Goal: Information Seeking & Learning: Learn about a topic

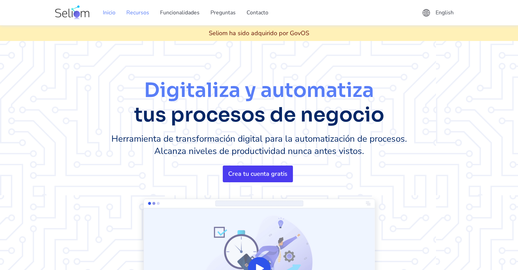
click at [141, 12] on link "Recursos" at bounding box center [138, 12] width 34 height 19
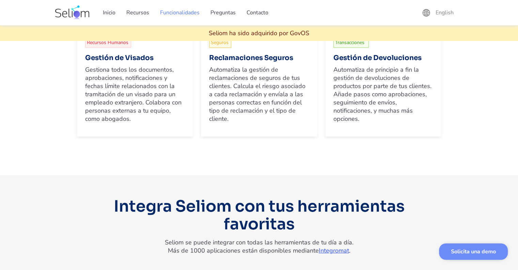
scroll to position [2181, 0]
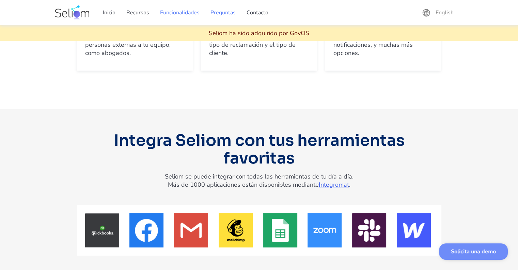
drag, startPoint x: 235, startPoint y: 12, endPoint x: 220, endPoint y: 13, distance: 15.7
click at [235, 12] on link "Preguntas" at bounding box center [223, 12] width 36 height 19
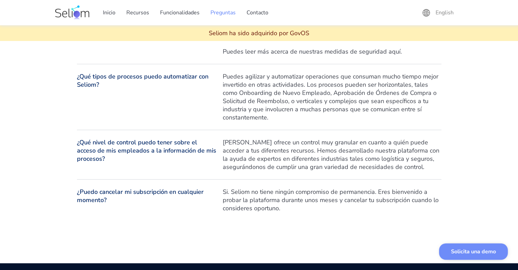
scroll to position [3339, 0]
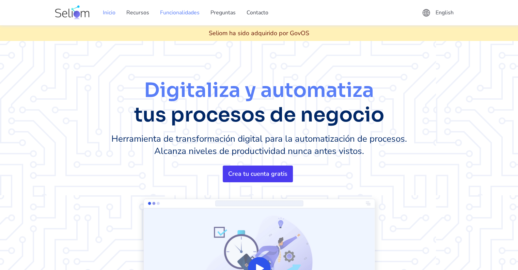
click at [162, 10] on link "Funcionalidades" at bounding box center [180, 12] width 50 height 19
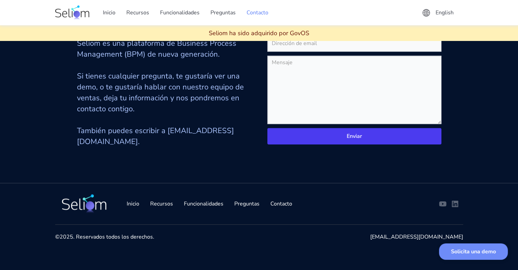
scroll to position [3399, 0]
drag, startPoint x: 182, startPoint y: 202, endPoint x: 186, endPoint y: 203, distance: 4.8
click at [182, 202] on link "Funcionalidades" at bounding box center [204, 203] width 50 height 19
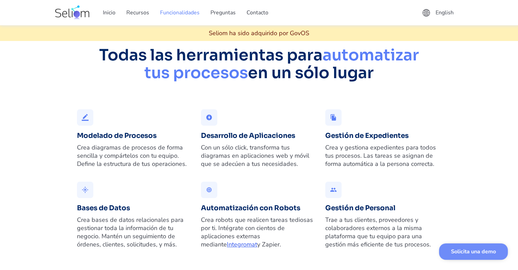
scroll to position [434, 0]
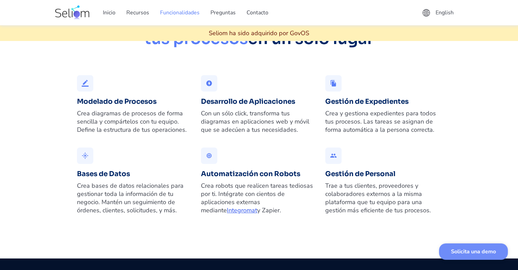
click at [169, 157] on div "border_color Modelado de Procesos Crea diagramas de procesos de forma sencilla …" at bounding box center [259, 147] width 365 height 145
click at [90, 91] on div "border_color" at bounding box center [85, 83] width 16 height 16
click at [89, 91] on div "border_color" at bounding box center [85, 83] width 16 height 16
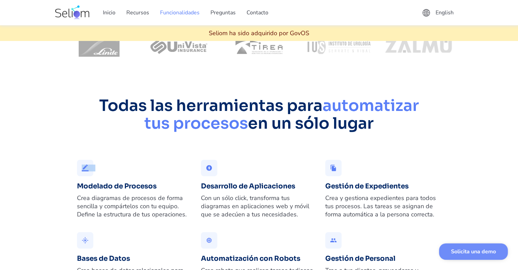
scroll to position [264, 0]
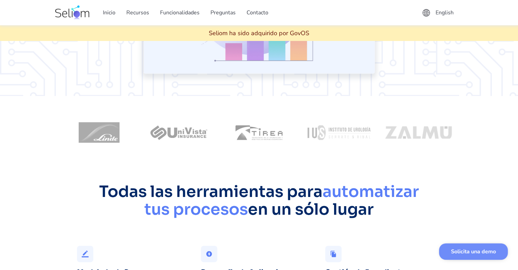
click at [298, 109] on div at bounding box center [259, 132] width 408 height 59
click at [282, 128] on img at bounding box center [259, 132] width 72 height 15
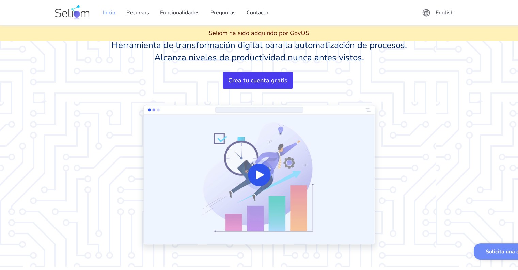
scroll to position [0, 0]
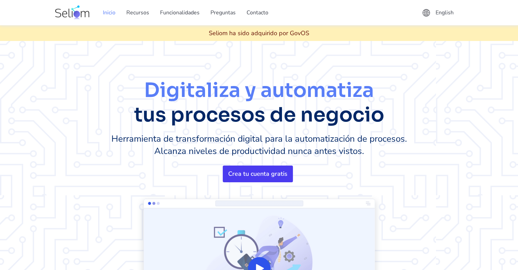
click at [265, 167] on link "Crea tu cuenta gratis" at bounding box center [258, 173] width 70 height 17
click at [69, 7] on img at bounding box center [72, 12] width 34 height 15
click at [291, 33] on div "Seliom ha sido adquirido por GovOS" at bounding box center [259, 33] width 101 height 8
drag, startPoint x: 0, startPoint y: 0, endPoint x: 265, endPoint y: 173, distance: 316.3
click at [265, 173] on div "Crea tu cuenta gratis" at bounding box center [257, 173] width 59 height 8
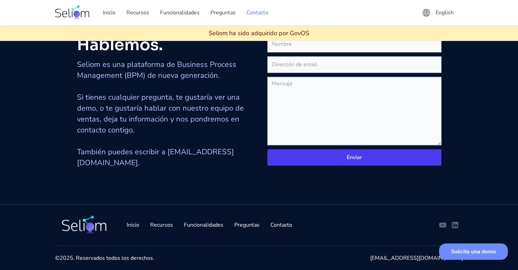
scroll to position [3399, 0]
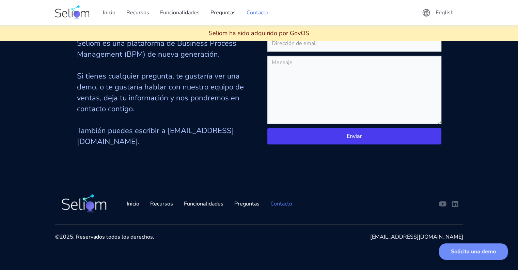
click at [279, 205] on div "Contacto" at bounding box center [282, 203] width 22 height 8
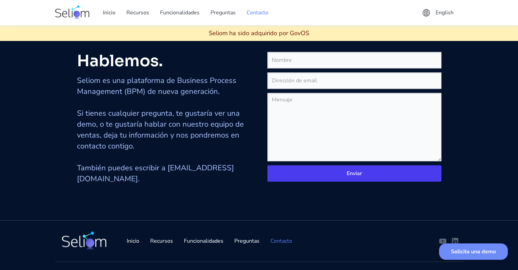
scroll to position [3353, 0]
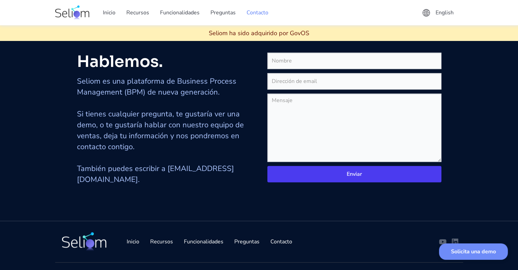
click at [280, 198] on div "Hablemos. Seliom es una plataforma de Business Process Management (BPM) de nuev…" at bounding box center [259, 125] width 365 height 146
click at [286, 245] on div "Contacto" at bounding box center [282, 241] width 22 height 8
drag, startPoint x: 307, startPoint y: 68, endPoint x: 303, endPoint y: 76, distance: 9.0
click at [307, 68] on input "Email Form" at bounding box center [355, 60] width 174 height 16
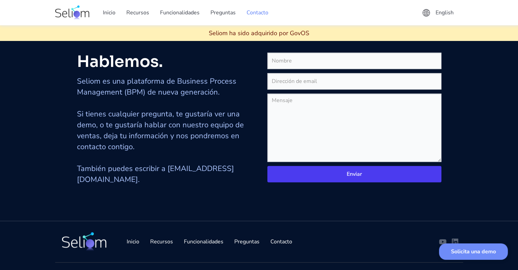
click at [297, 31] on div "Seliom ha sido adquirido por GovOS" at bounding box center [259, 33] width 101 height 8
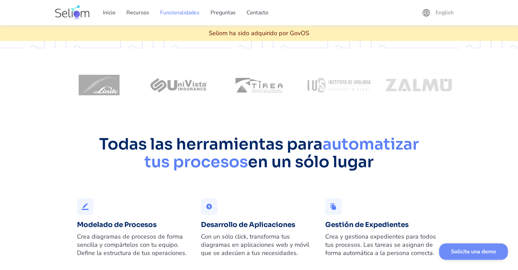
scroll to position [271, 0]
